Goal: Task Accomplishment & Management: Manage account settings

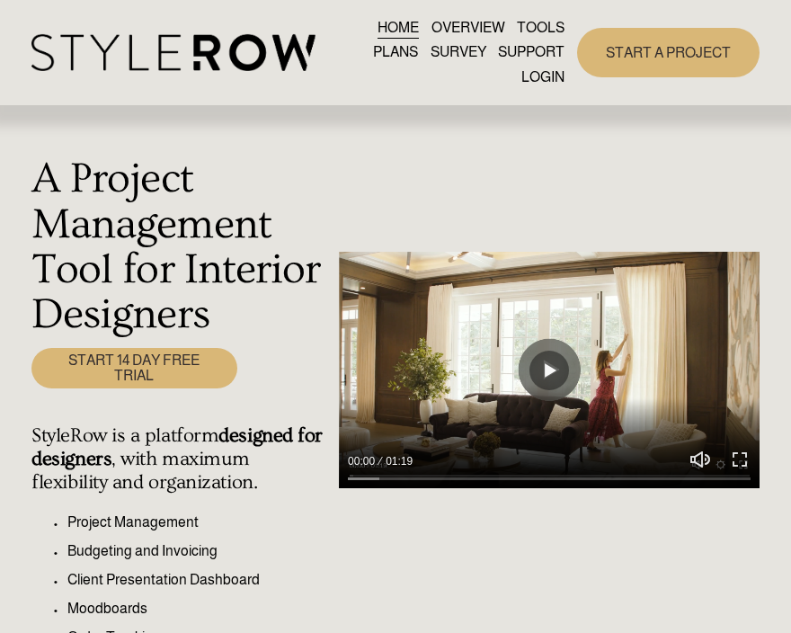
click at [548, 72] on link "LOGIN" at bounding box center [542, 77] width 43 height 24
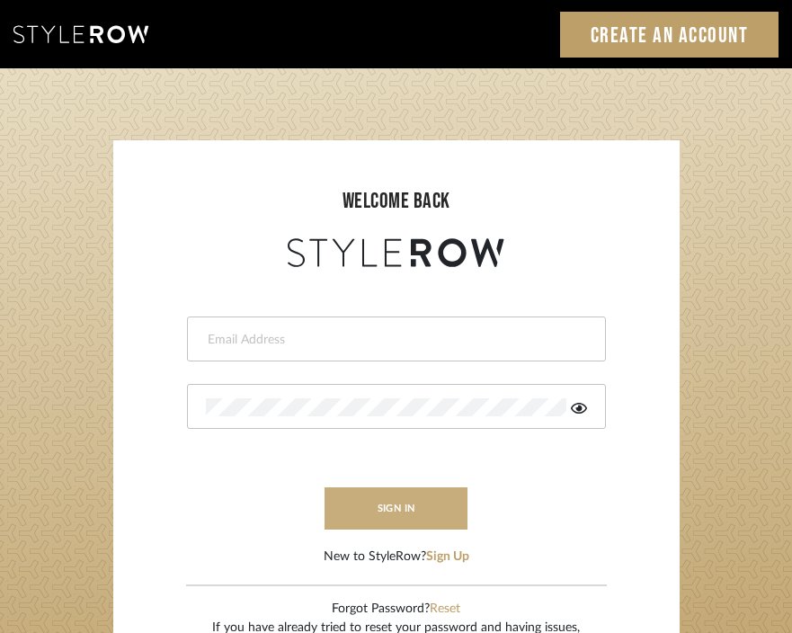
type input "[EMAIL_ADDRESS][DOMAIN_NAME]"
click at [390, 510] on button "sign in" at bounding box center [396, 508] width 144 height 42
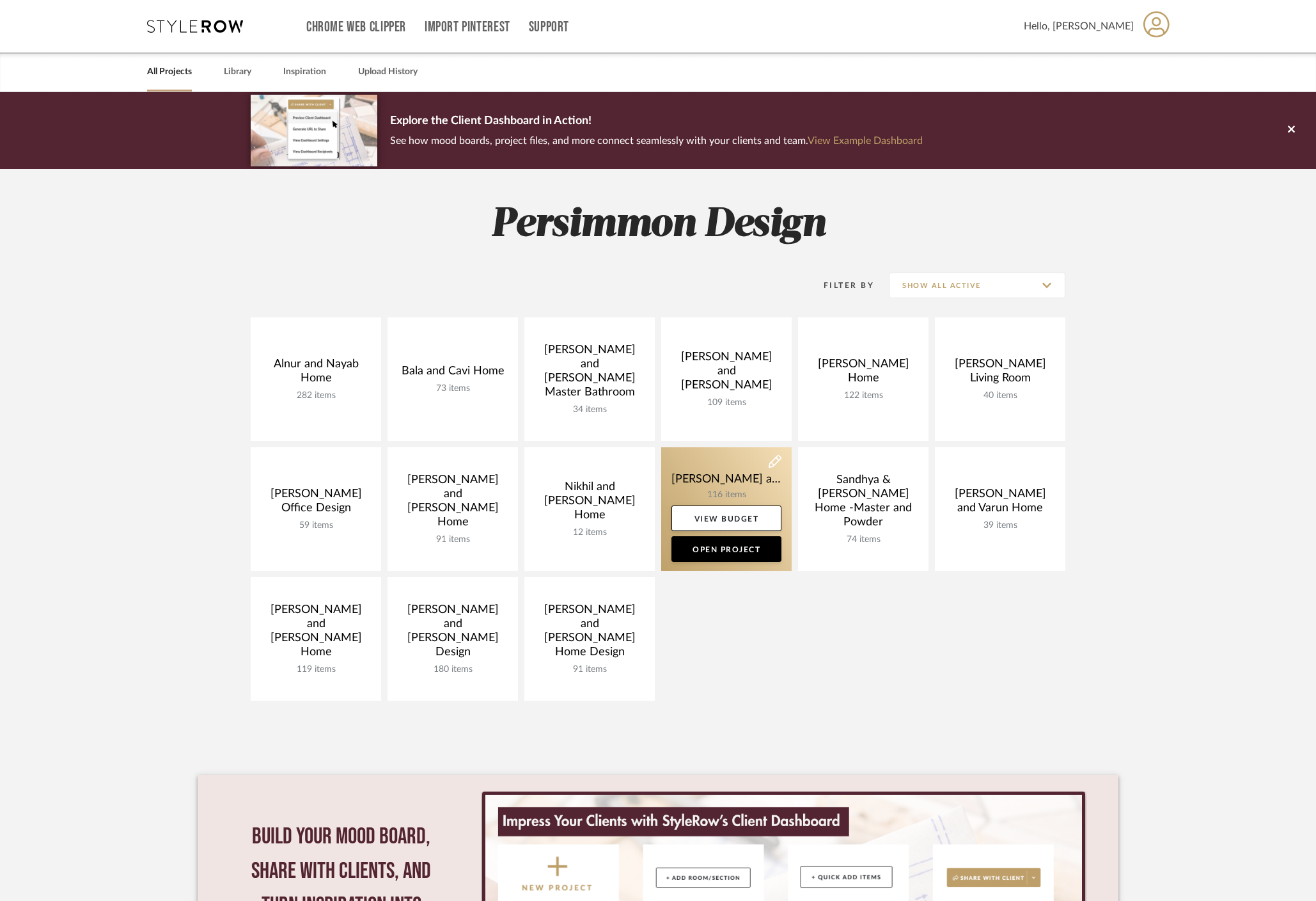
click at [704, 488] on link at bounding box center [726, 508] width 130 height 123
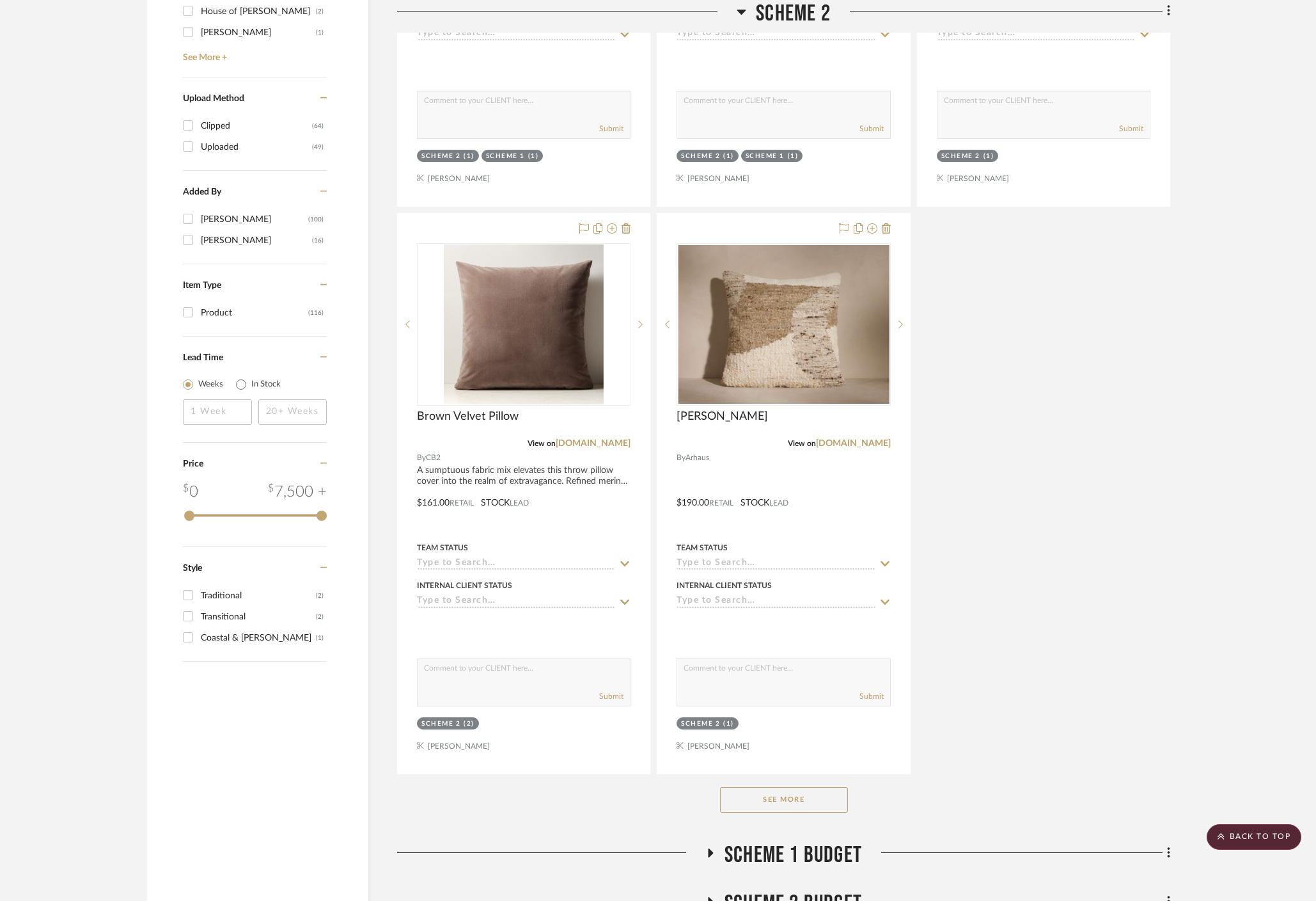
scroll to position [1413, 0]
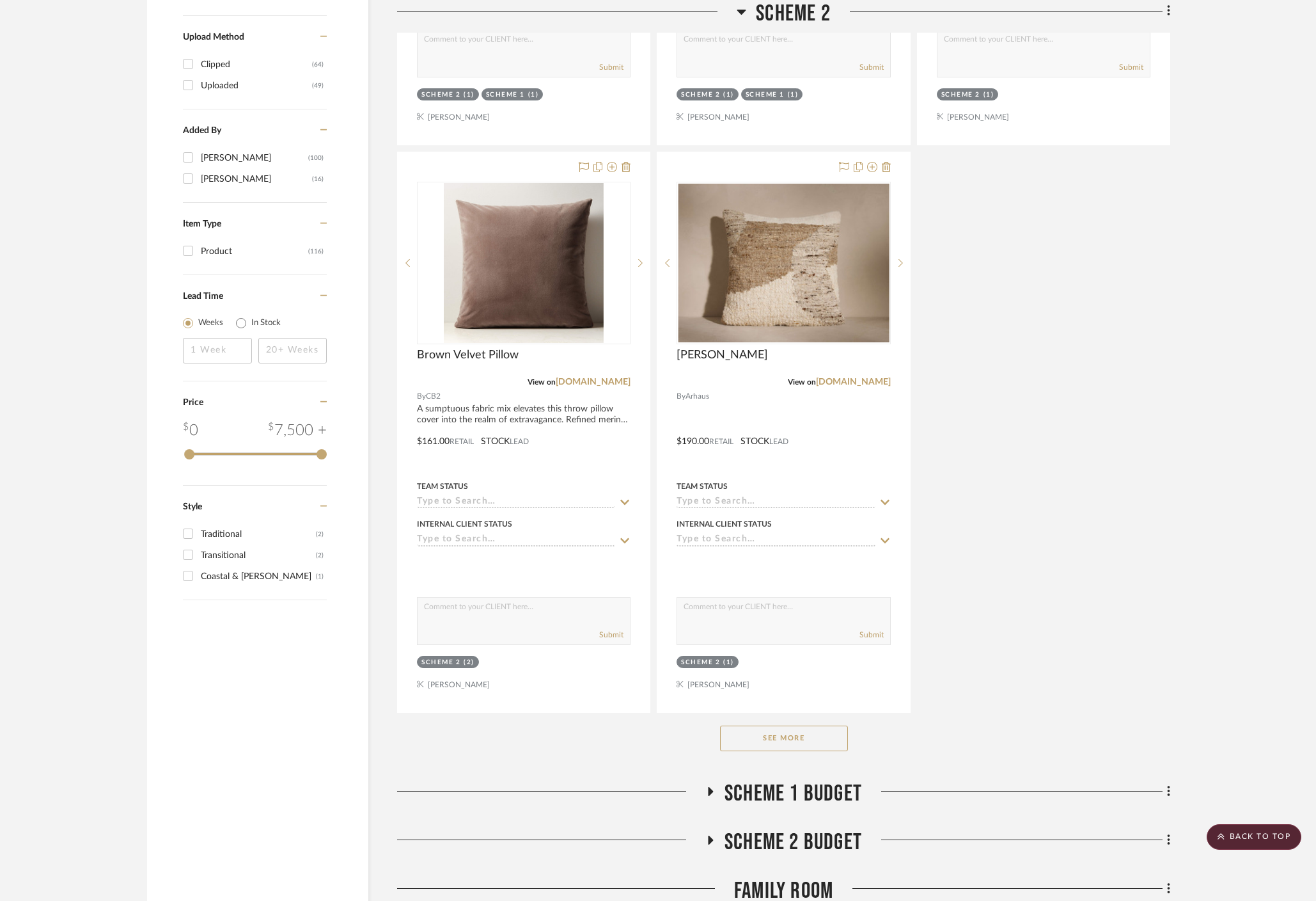
click at [789, 725] on button "See More" at bounding box center [784, 738] width 128 height 26
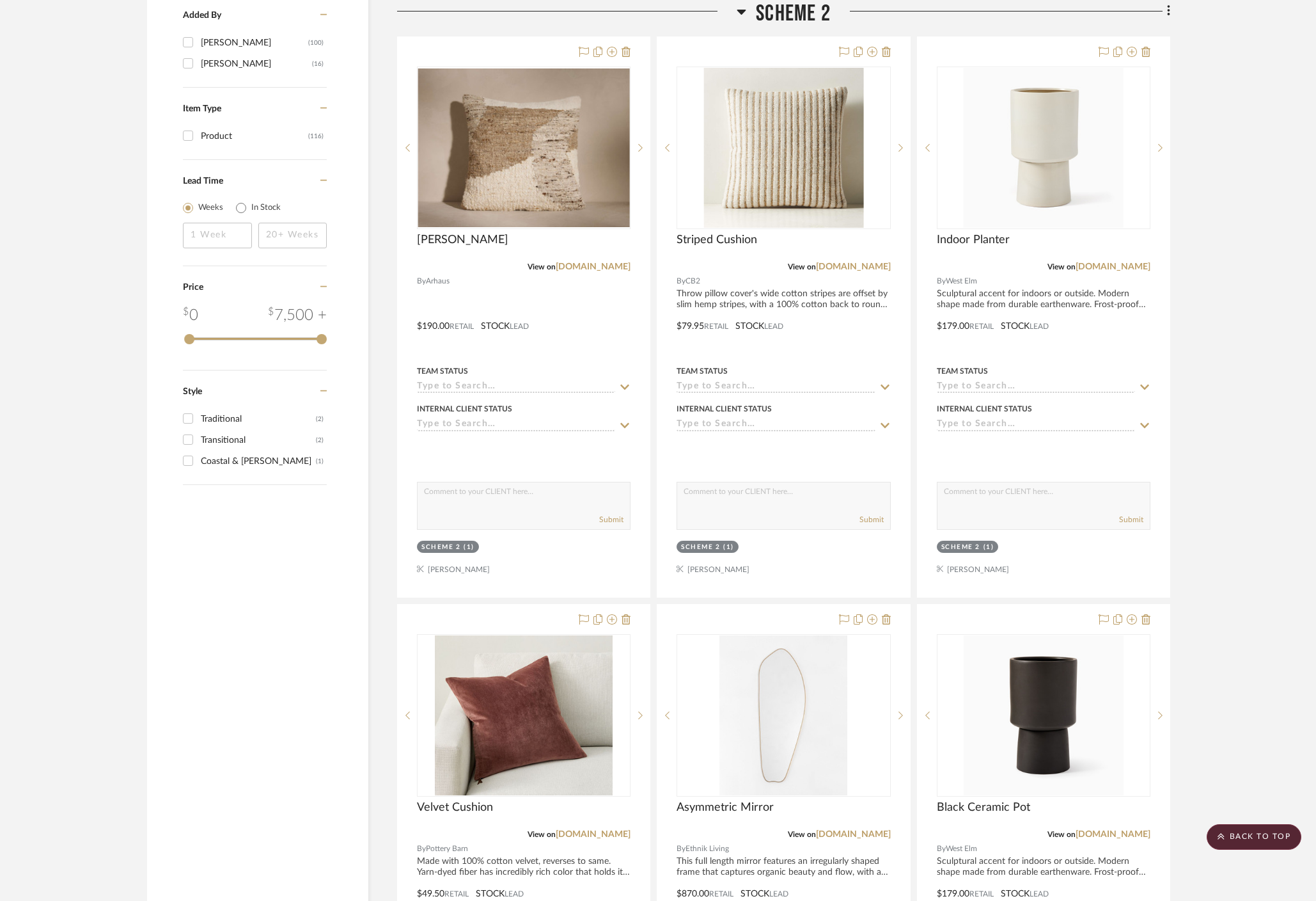
scroll to position [1535, 0]
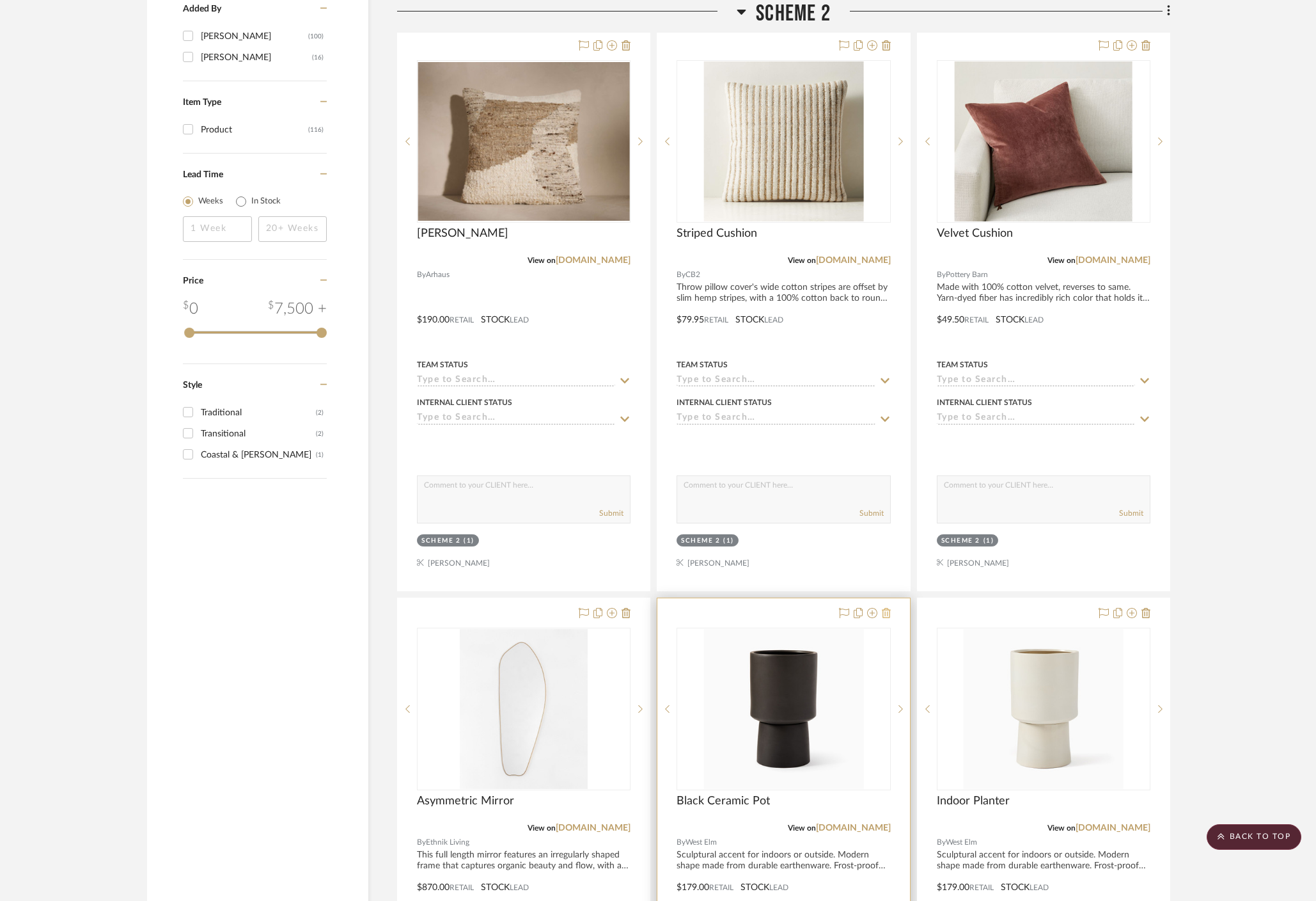
click at [889, 608] on icon at bounding box center [886, 613] width 9 height 10
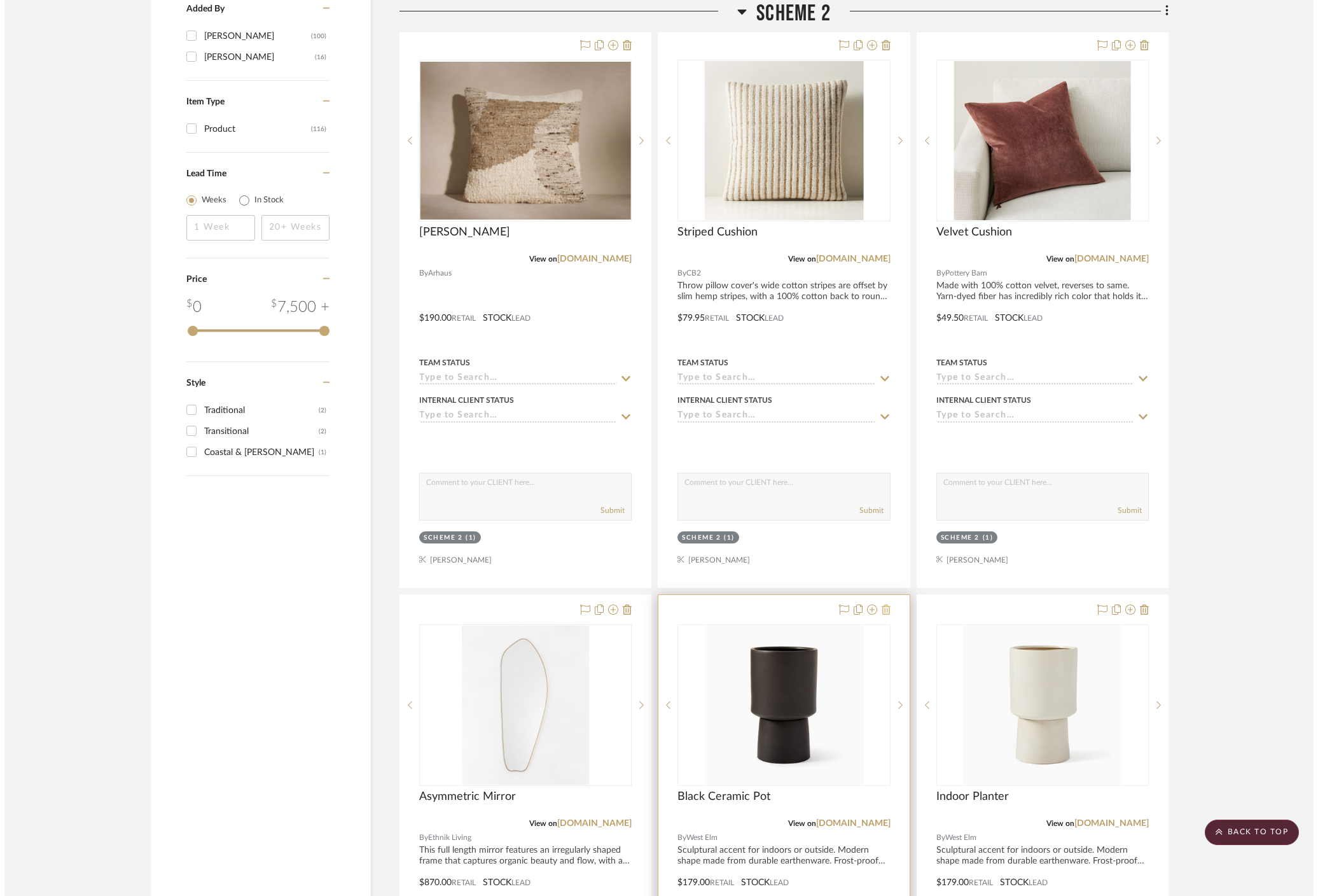
scroll to position [0, 0]
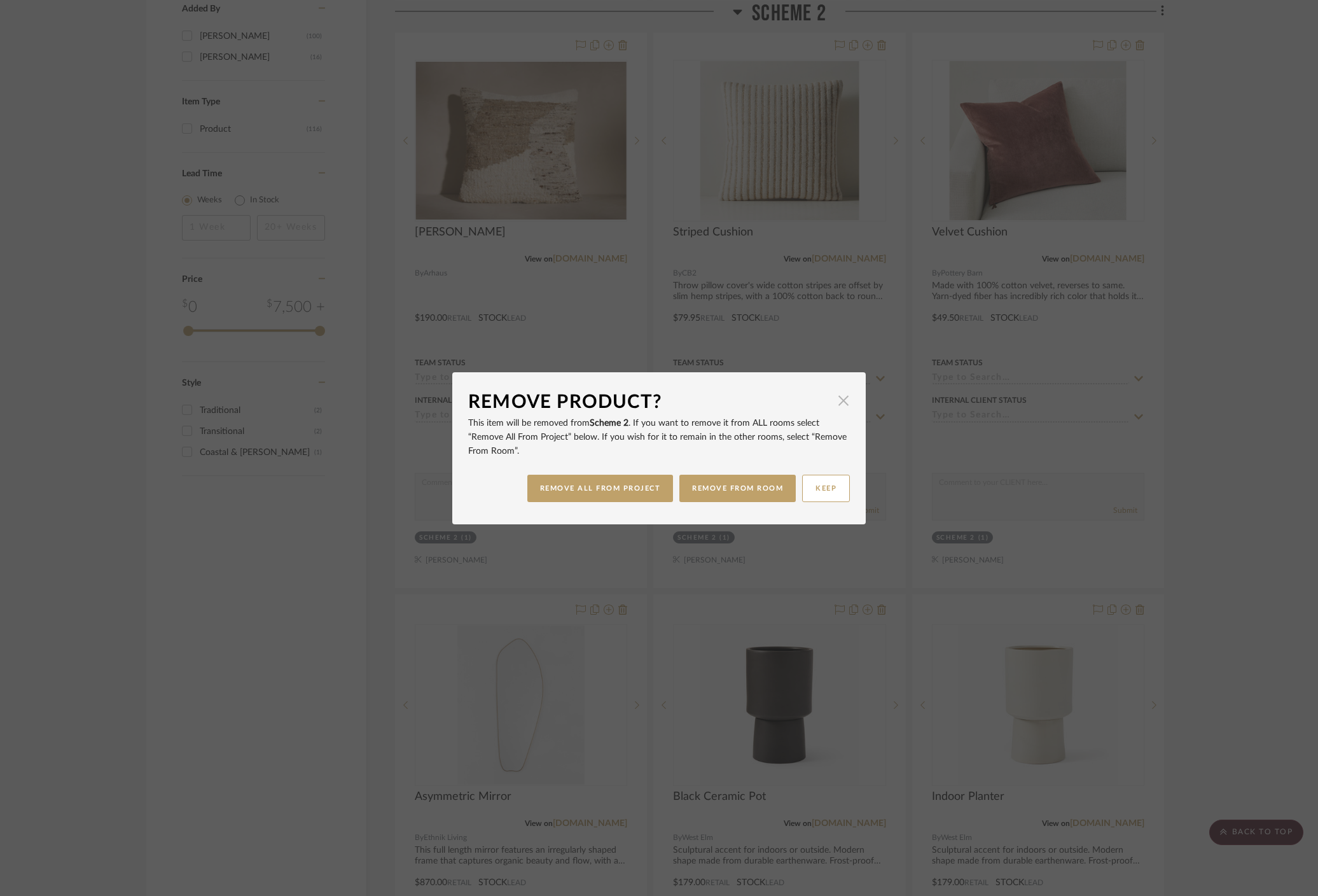
click at [837, 402] on span "button" at bounding box center [844, 401] width 25 height 25
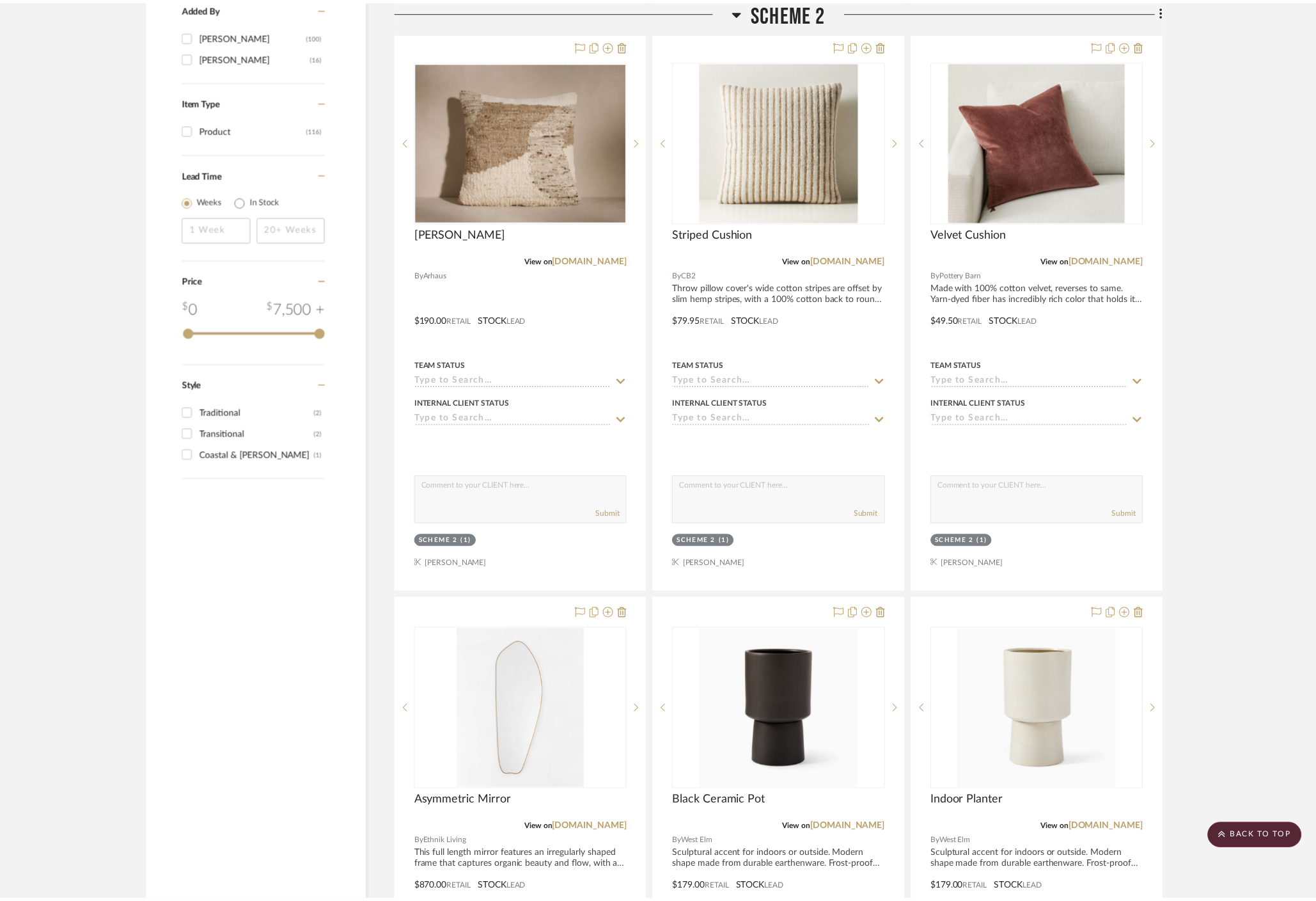
scroll to position [1535, 0]
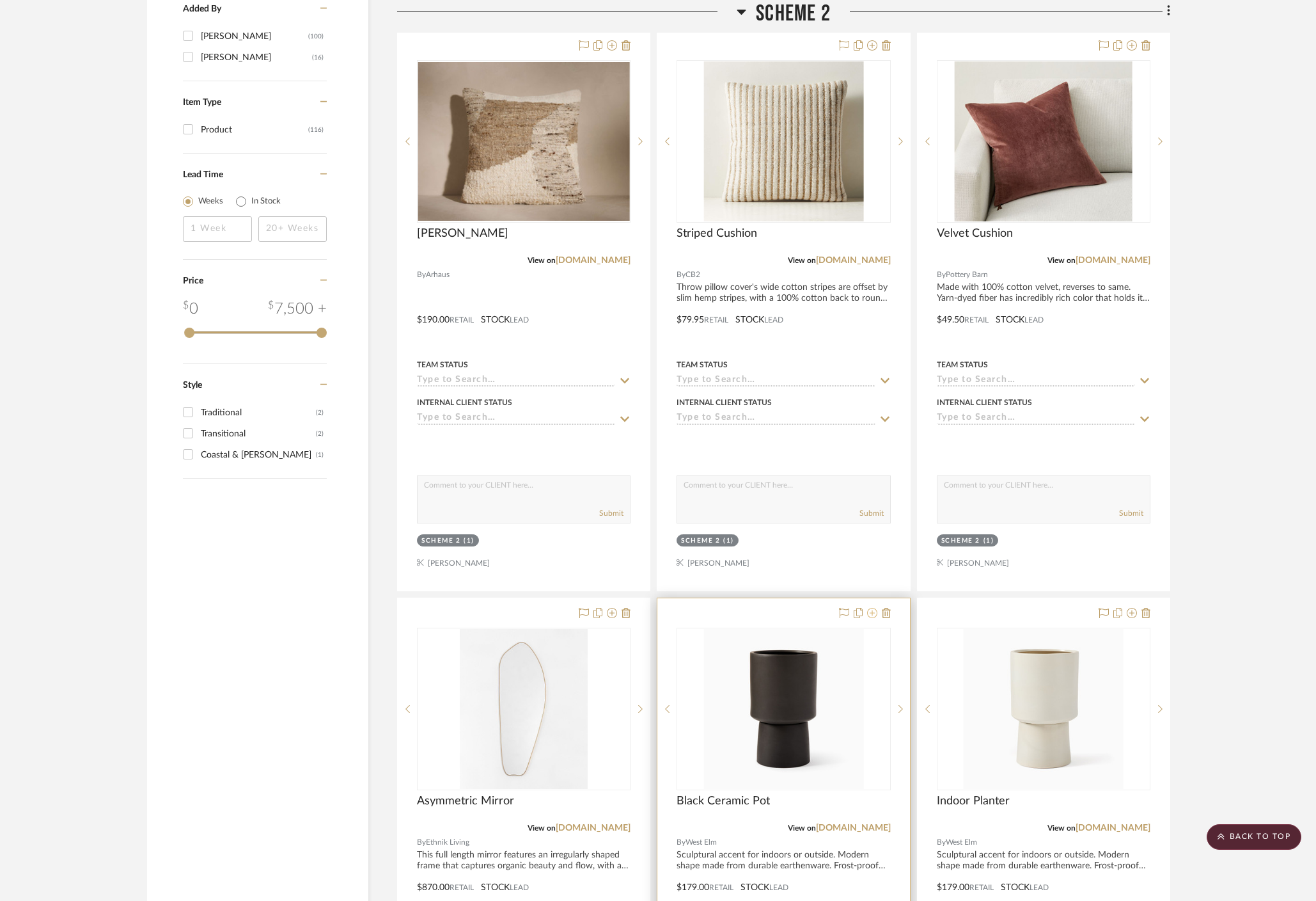
click at [874, 608] on icon at bounding box center [872, 613] width 10 height 10
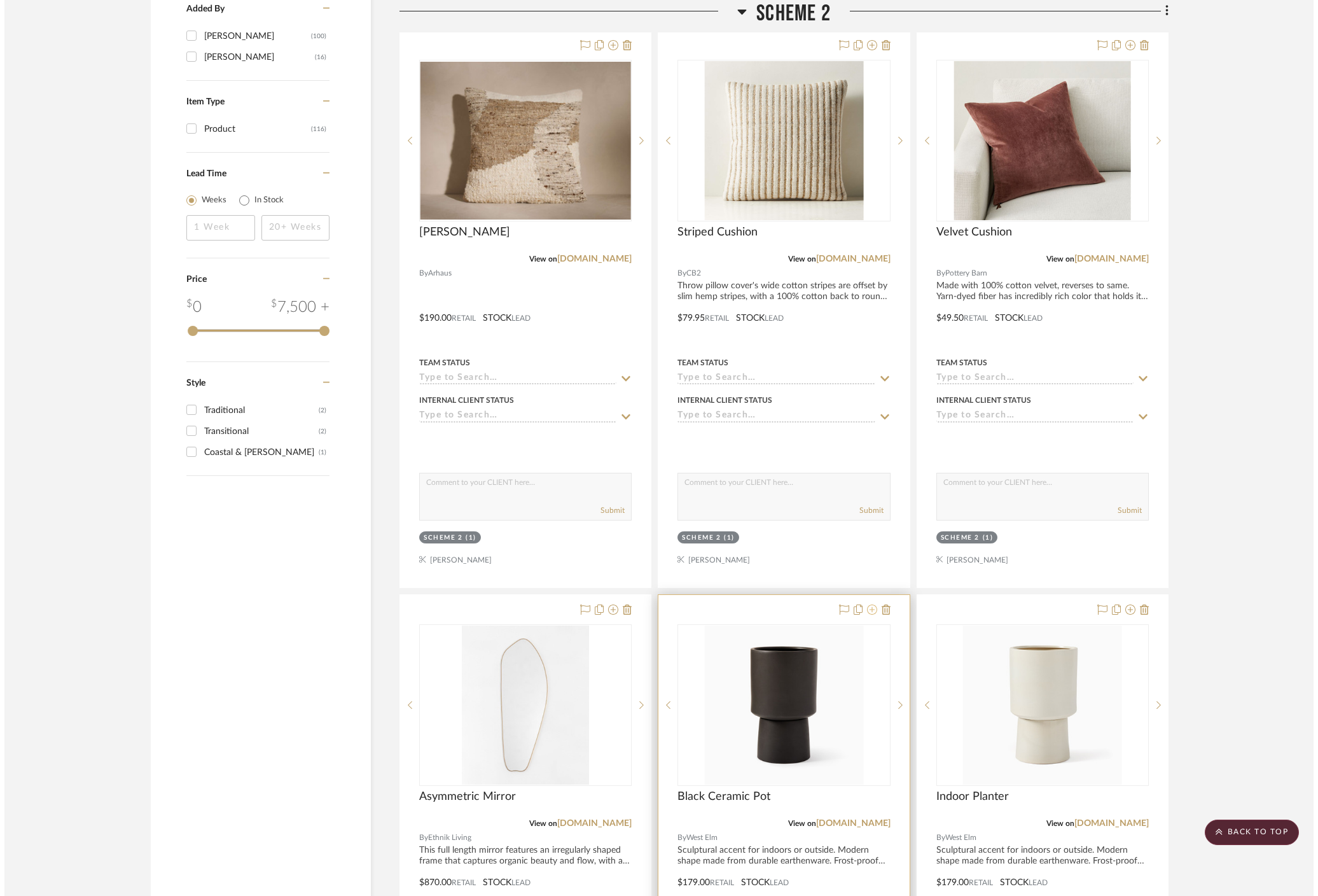
scroll to position [0, 0]
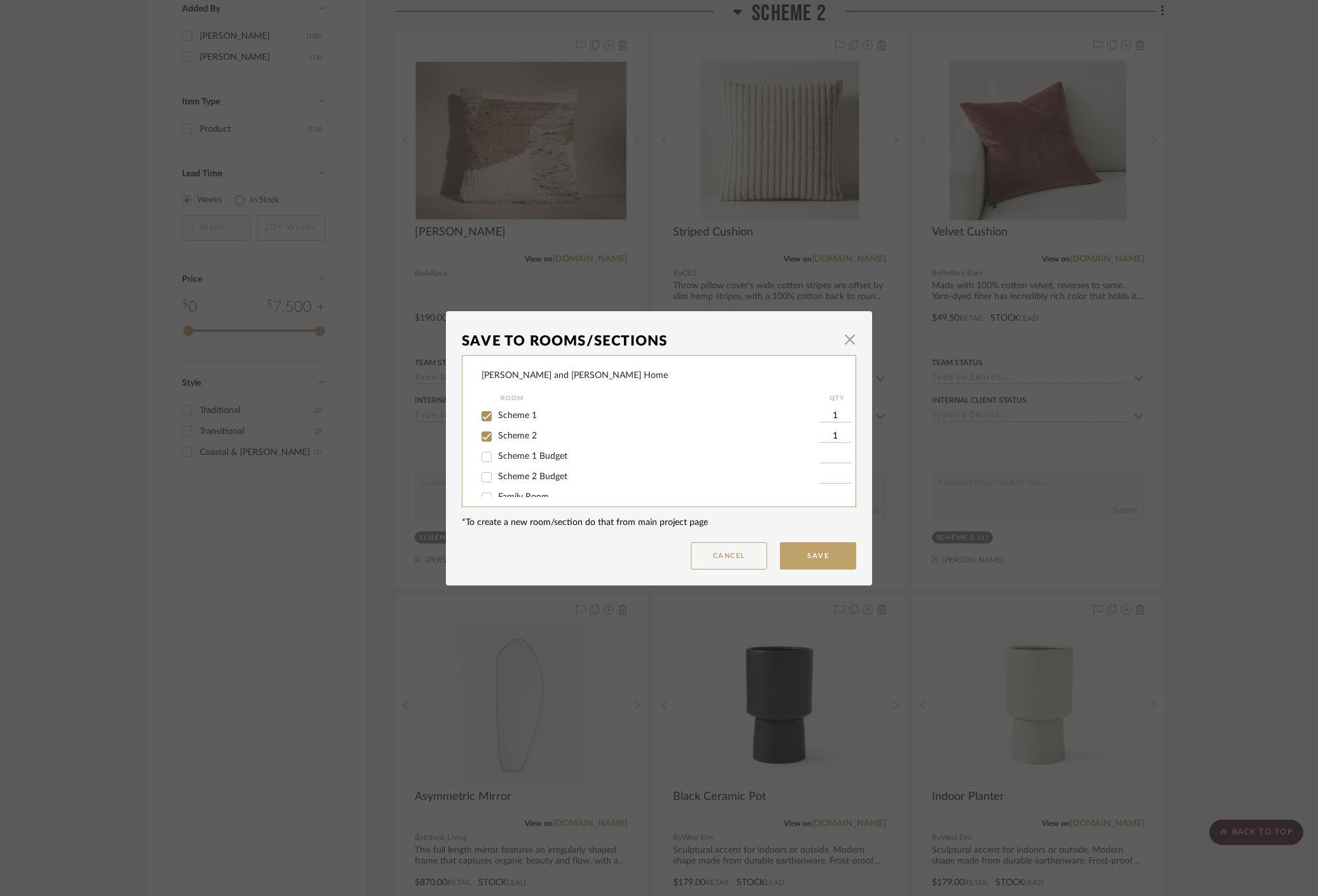
click at [500, 436] on span "Scheme 2" at bounding box center [517, 435] width 39 height 9
click at [497, 436] on input "Scheme 2" at bounding box center [486, 436] width 21 height 21
checkbox input "false"
click at [800, 549] on button "Save" at bounding box center [818, 556] width 76 height 28
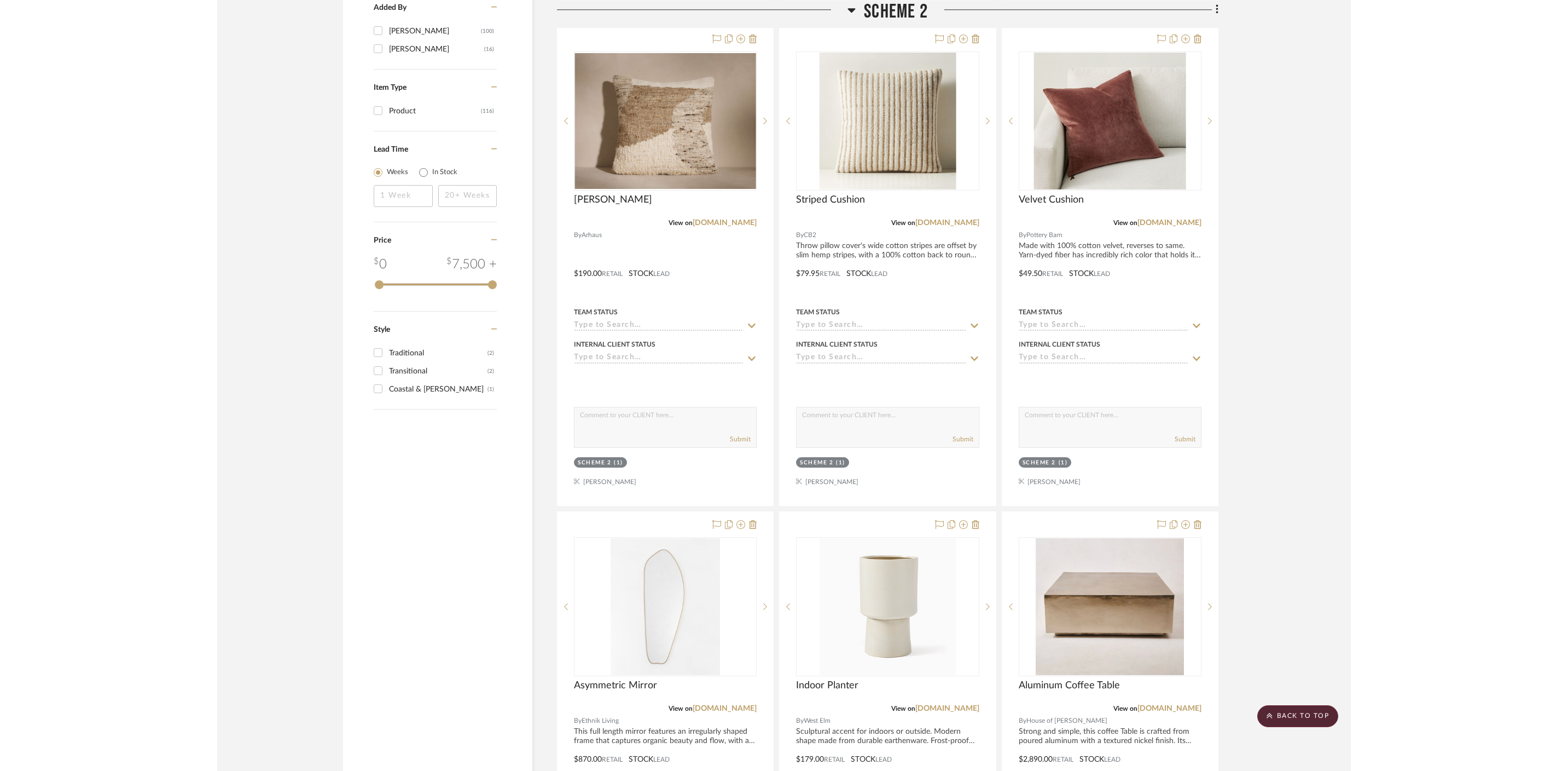
scroll to position [1314, 0]
